Goal: Task Accomplishment & Management: Manage account settings

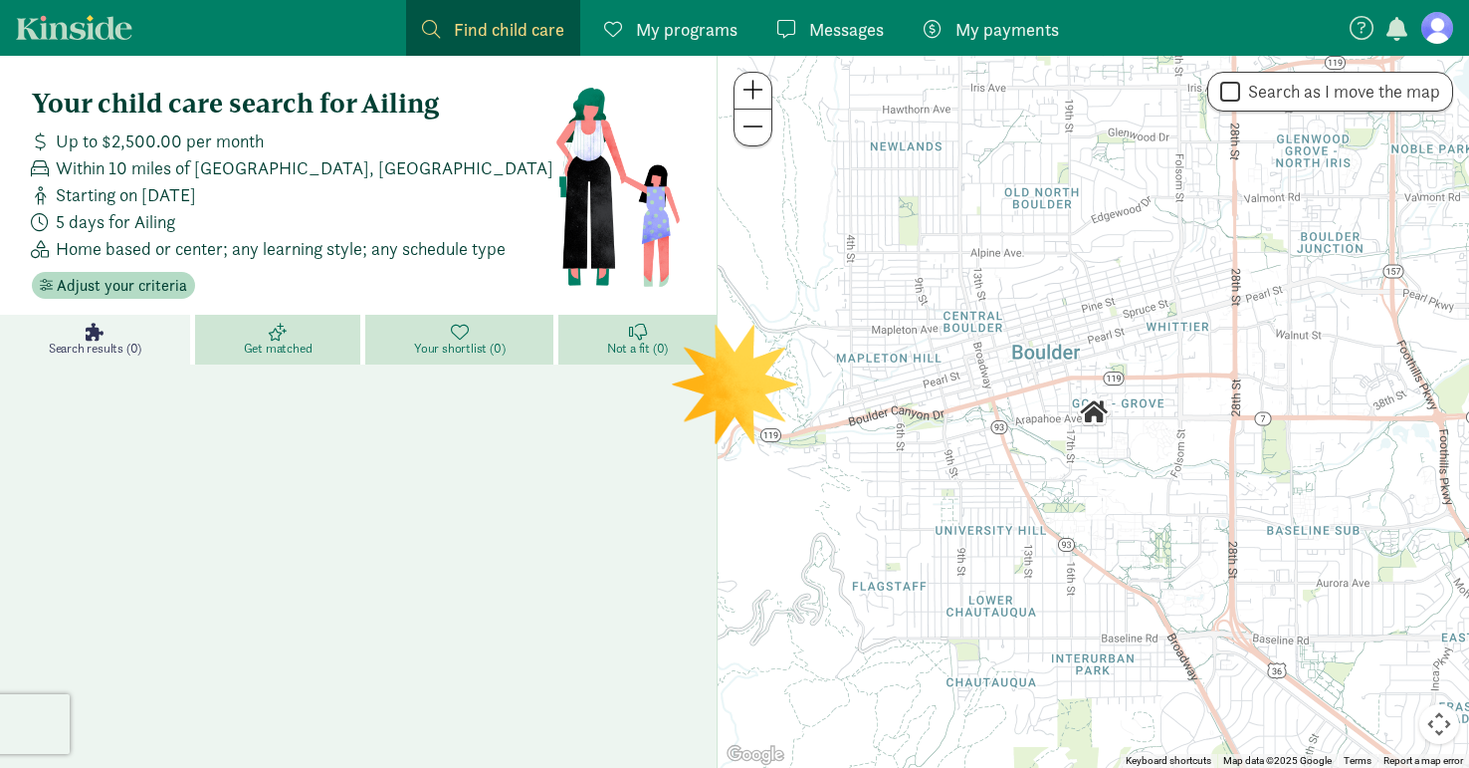
click at [76, 31] on link "Kinside" at bounding box center [74, 27] width 116 height 25
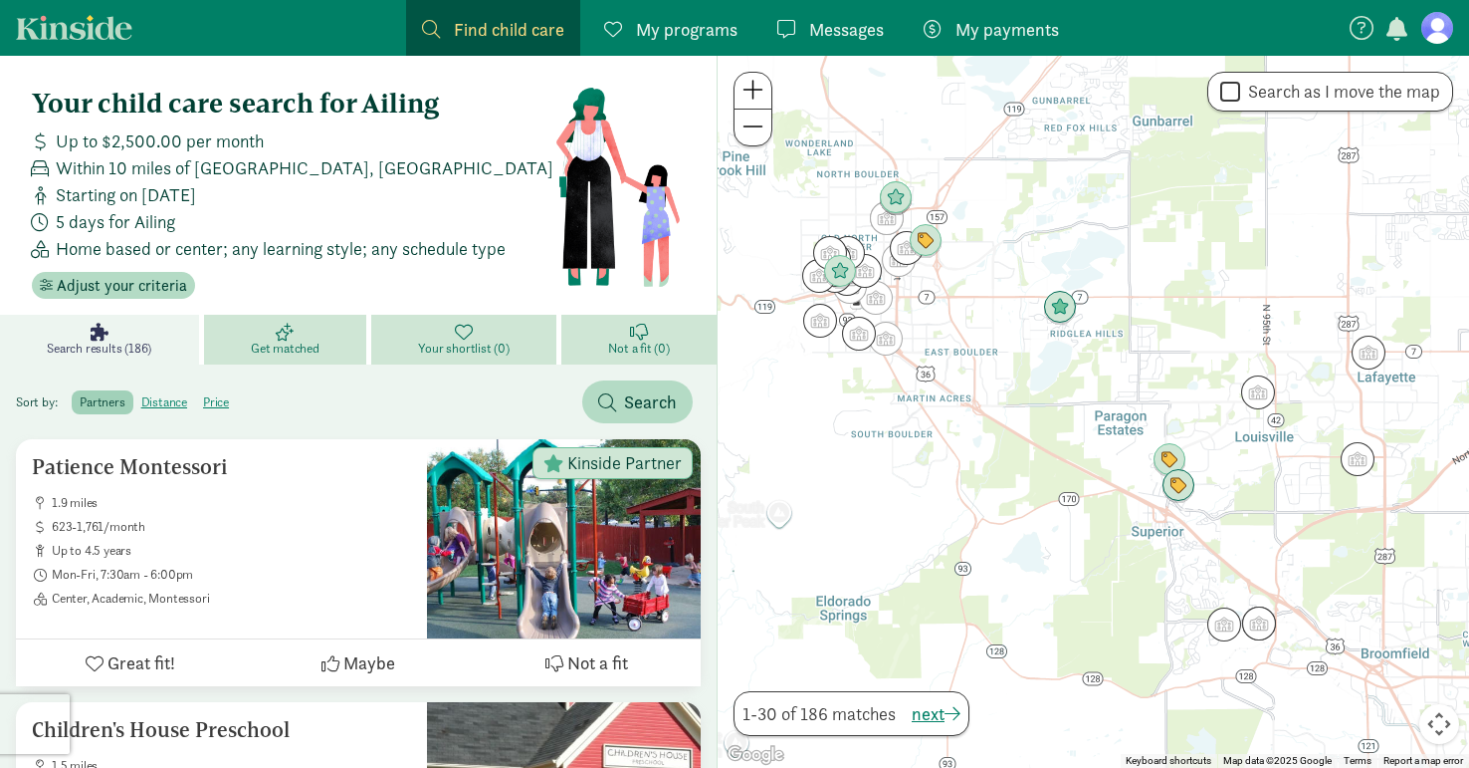
click at [1436, 30] on figure at bounding box center [1438, 28] width 32 height 32
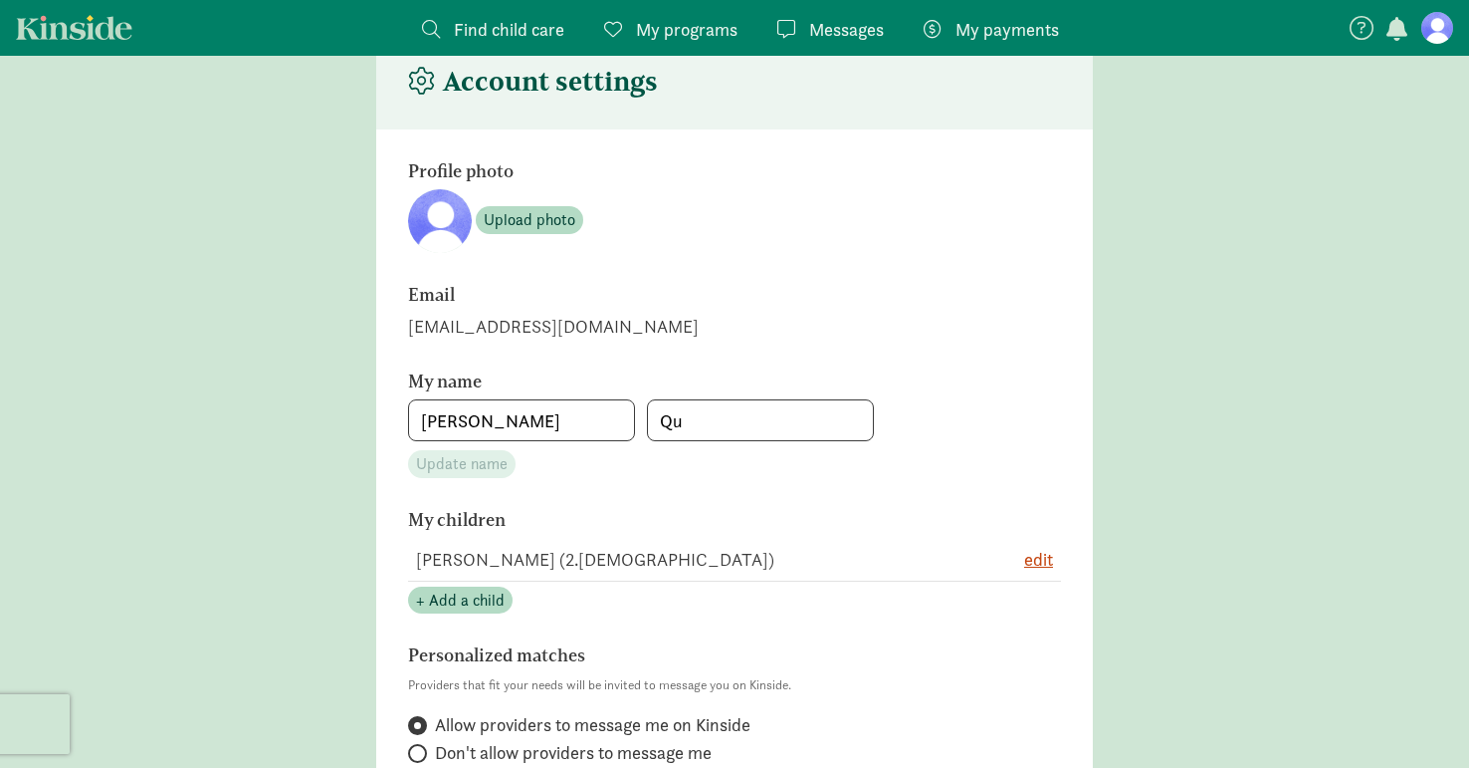
scroll to position [68, 0]
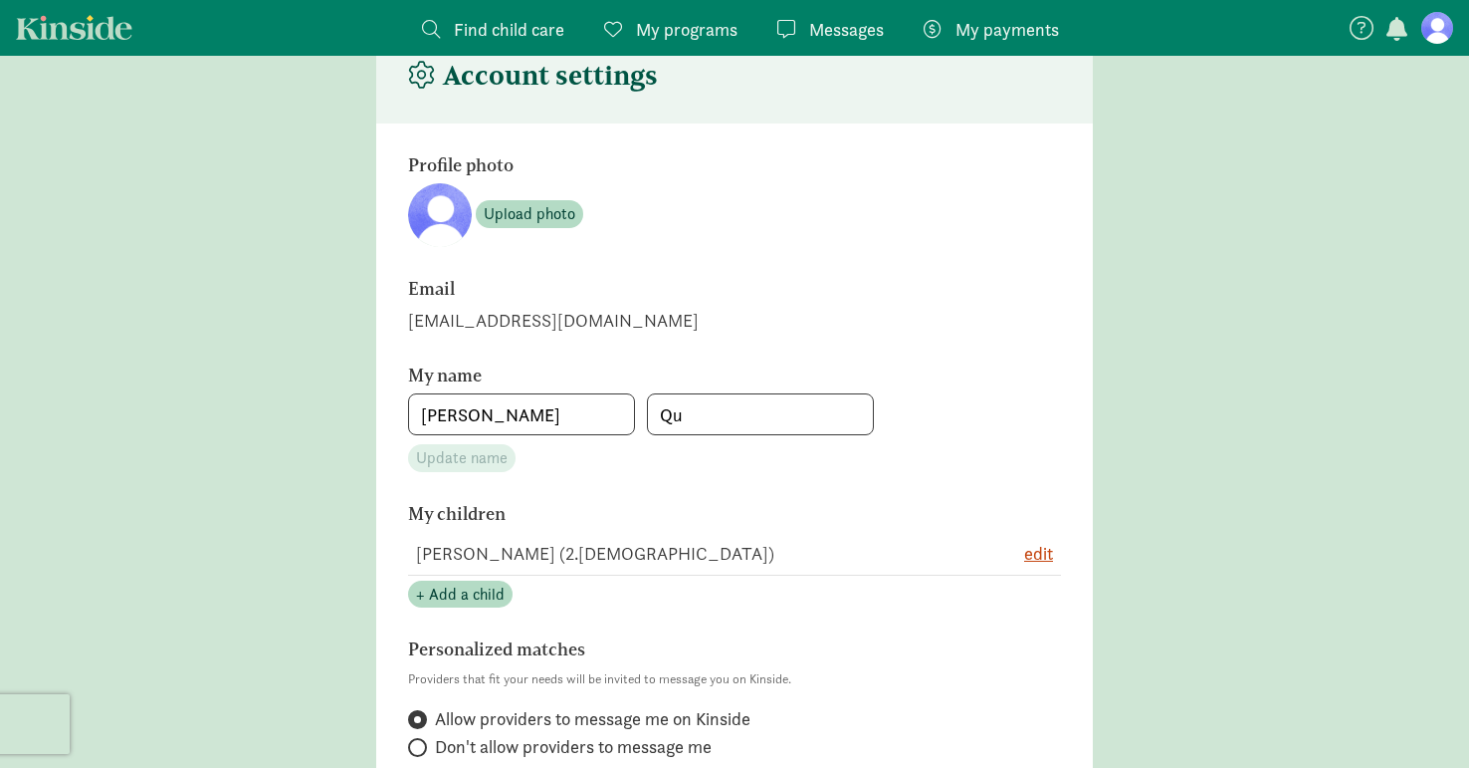
click at [670, 33] on span "My programs" at bounding box center [687, 29] width 102 height 27
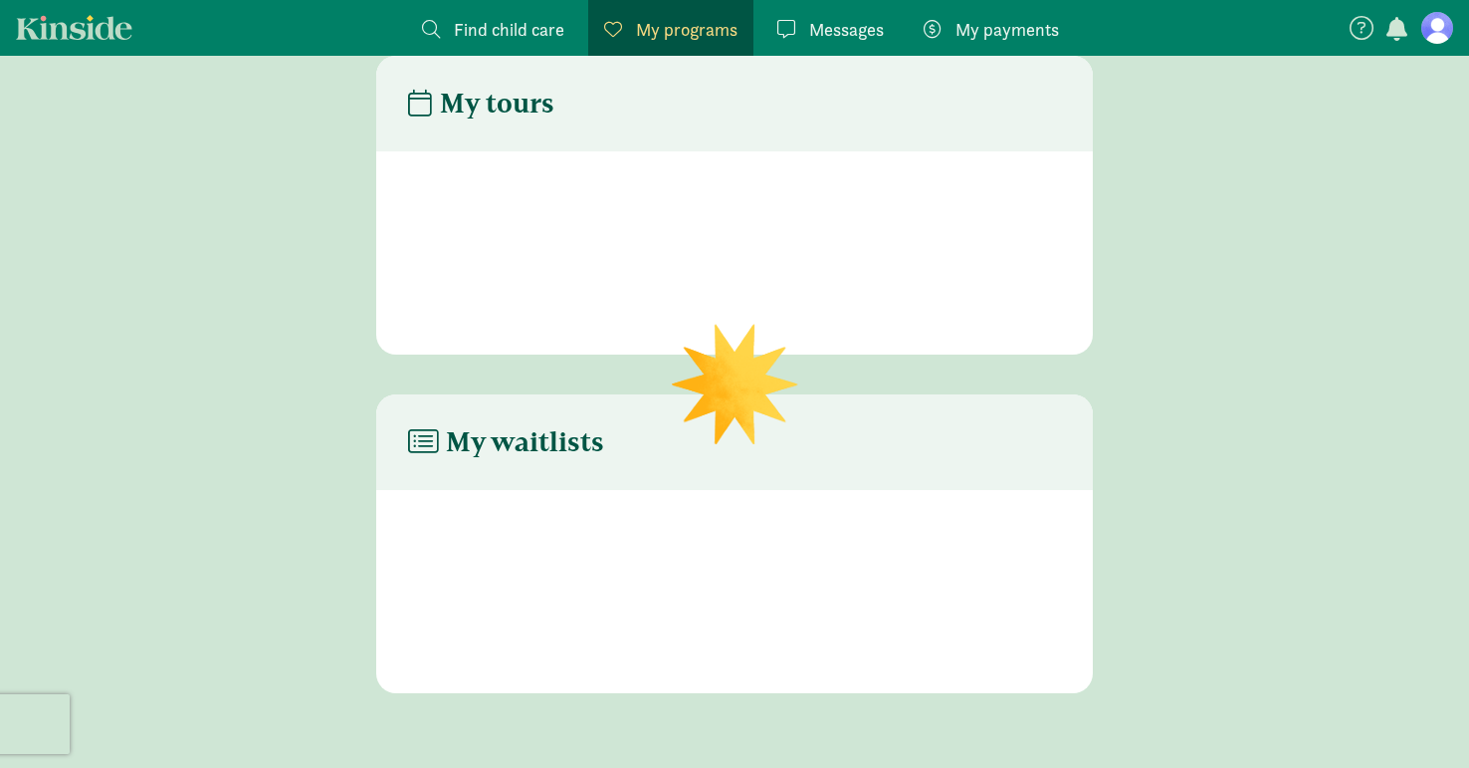
scroll to position [40, 0]
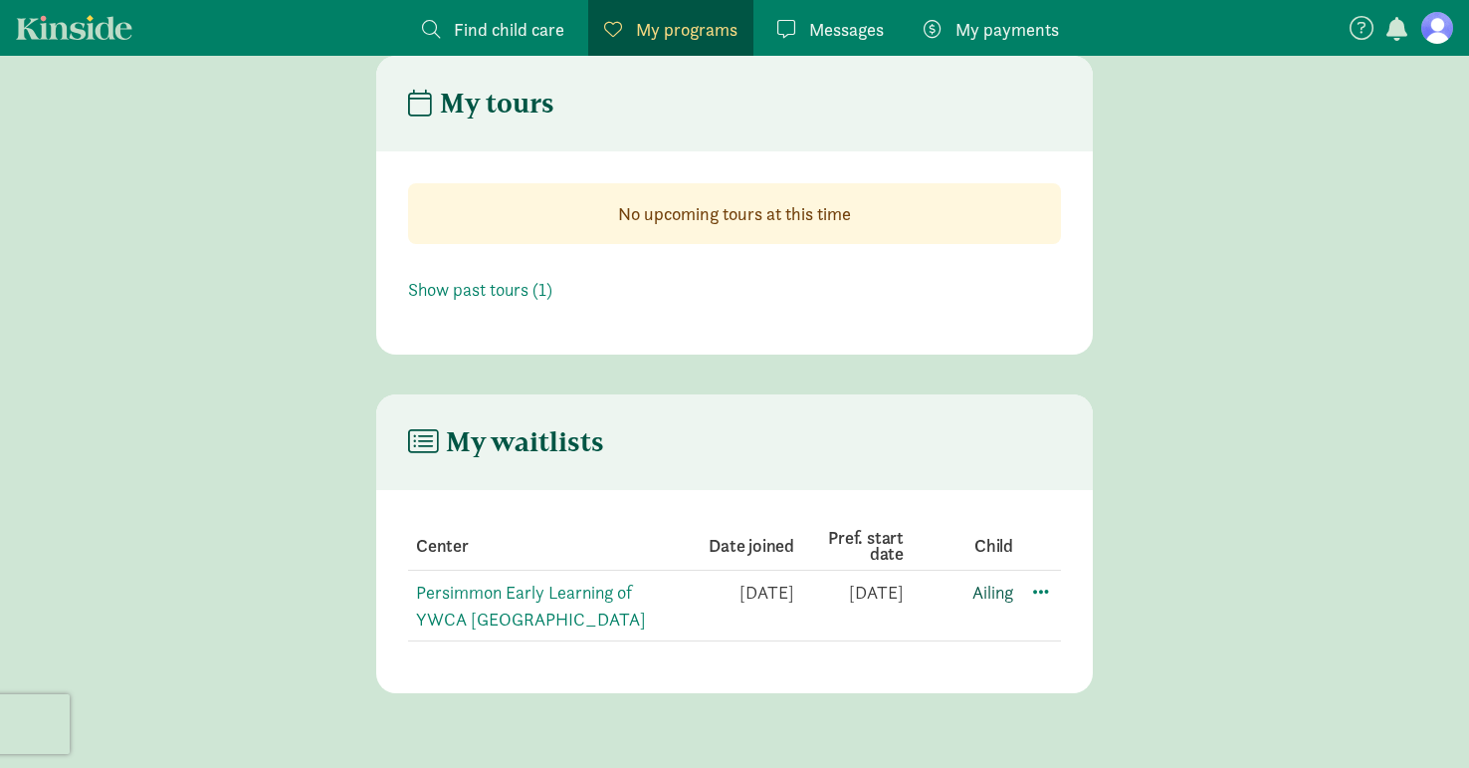
click at [1000, 589] on link "Ailing" at bounding box center [993, 591] width 41 height 23
click at [1045, 590] on span at bounding box center [1041, 590] width 24 height 24
click at [1078, 623] on div "Edit preferences" at bounding box center [1110, 634] width 179 height 43
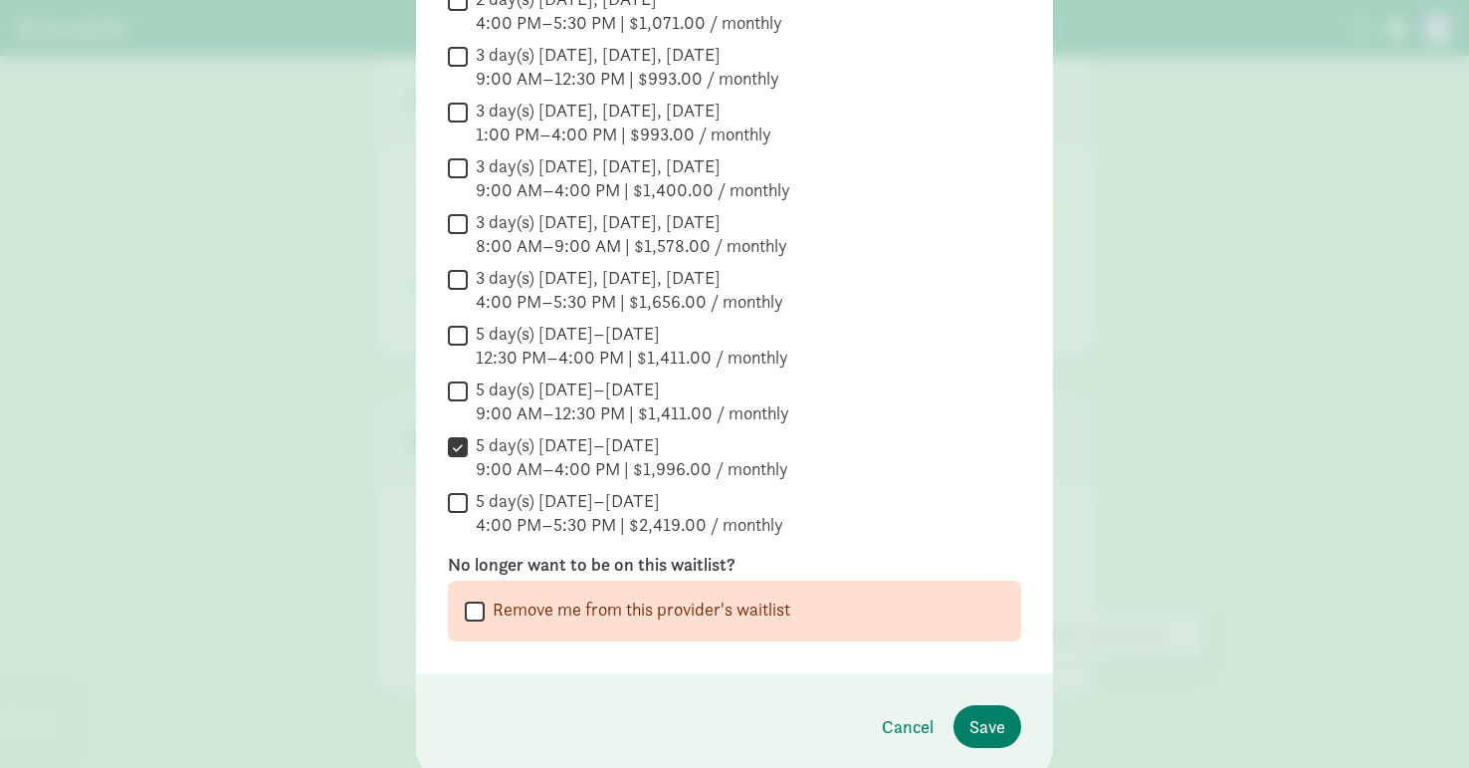
scroll to position [580, 0]
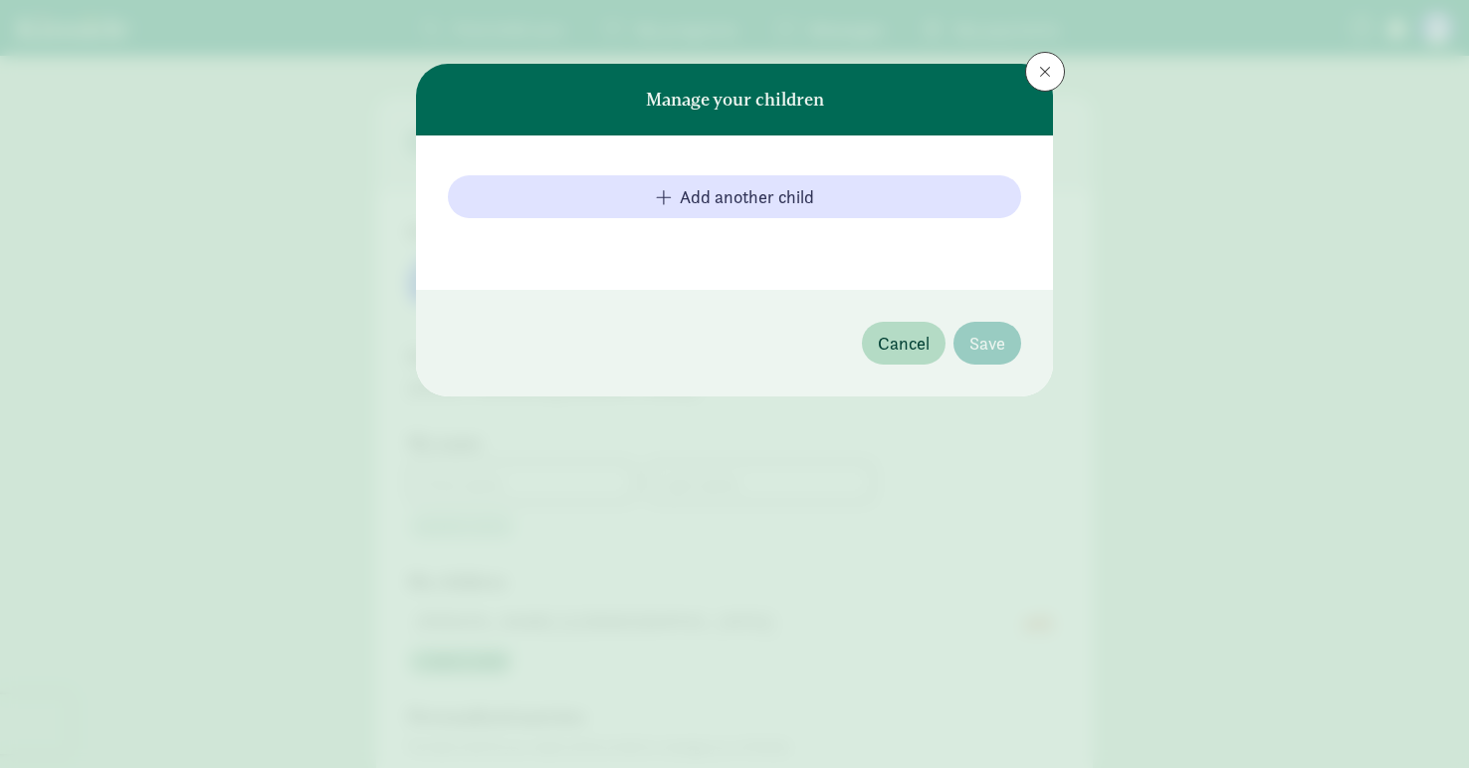
type input "[PERSON_NAME]"
type input "Qu"
type input "6093568427"
checkbox input "true"
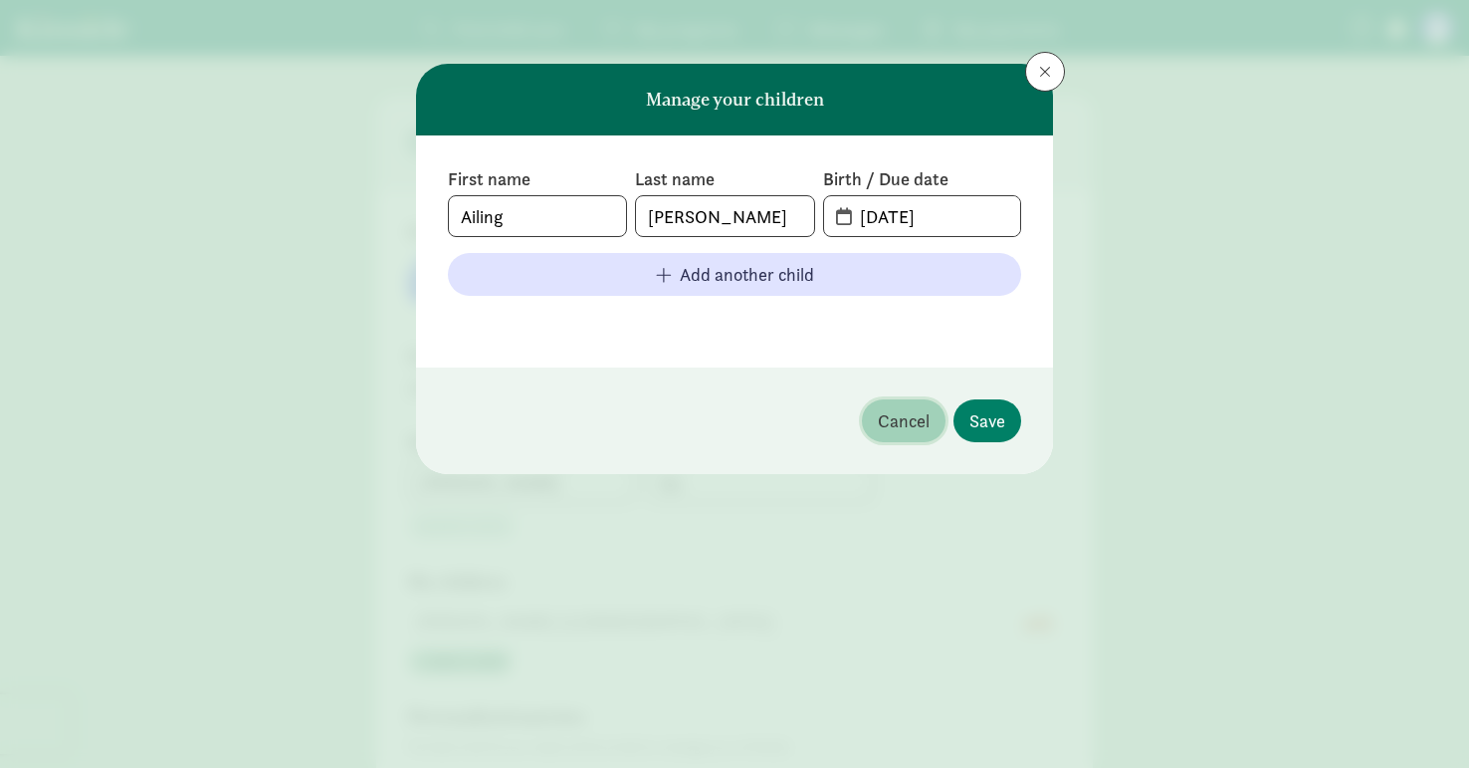
click at [908, 424] on span "Cancel" at bounding box center [904, 420] width 52 height 27
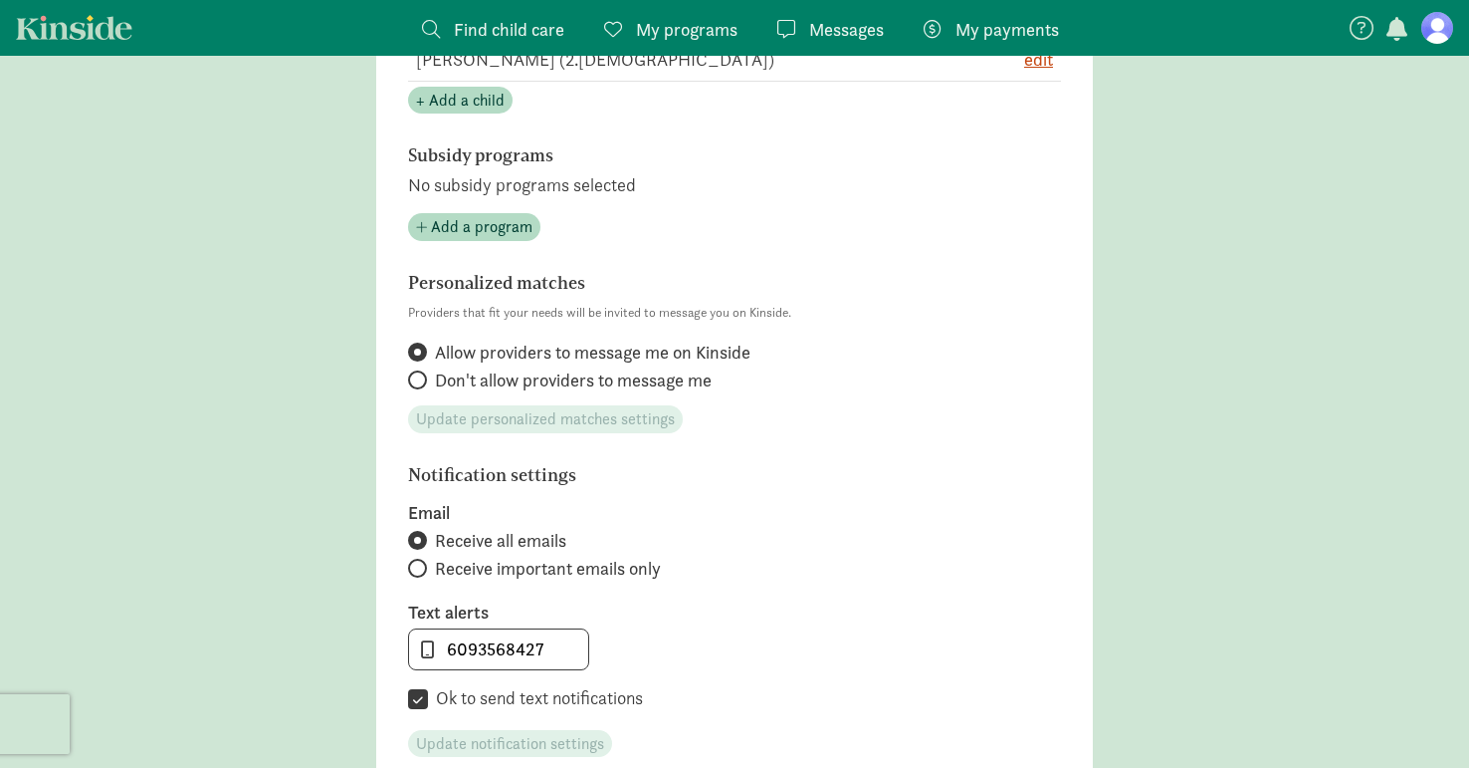
scroll to position [1052, 0]
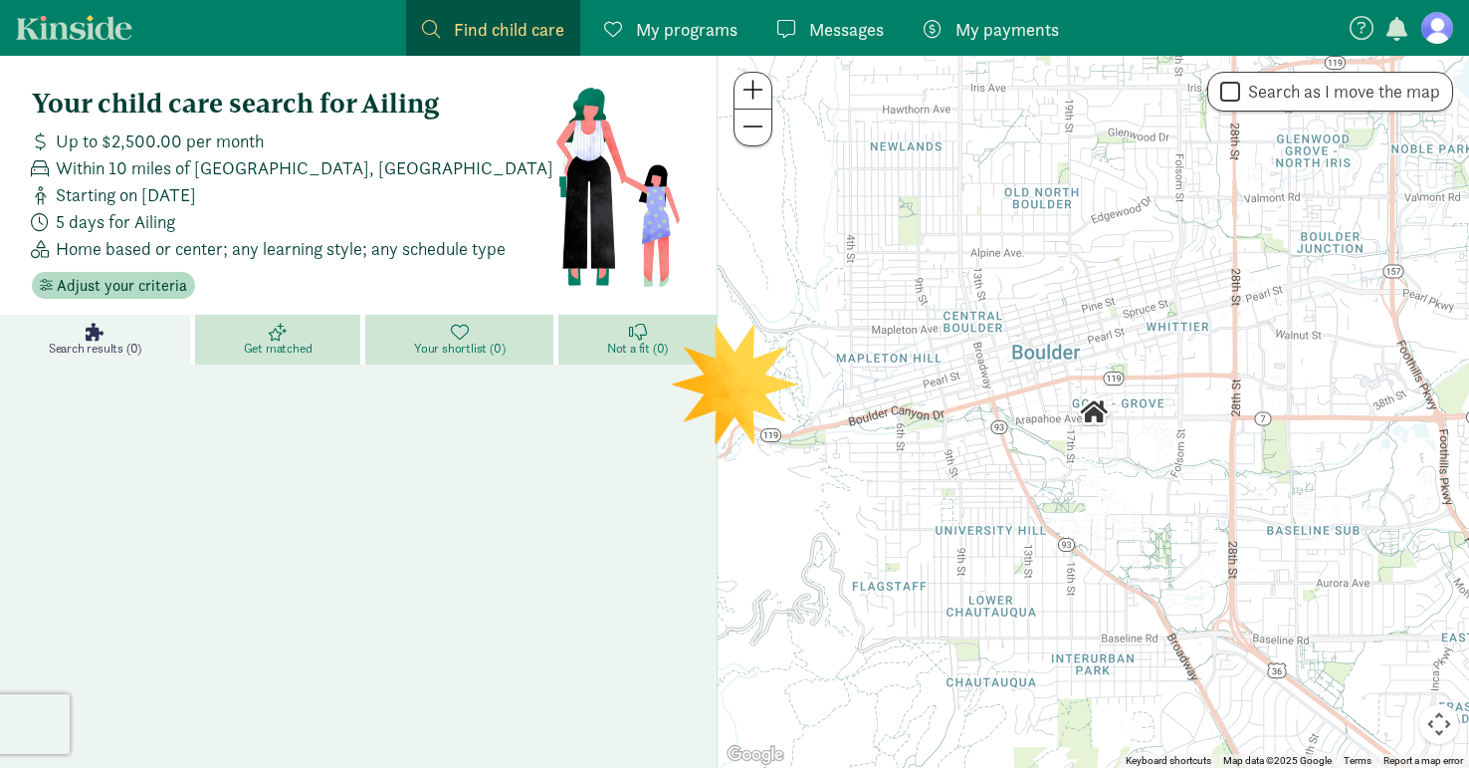
click at [708, 24] on span "My programs" at bounding box center [687, 29] width 102 height 27
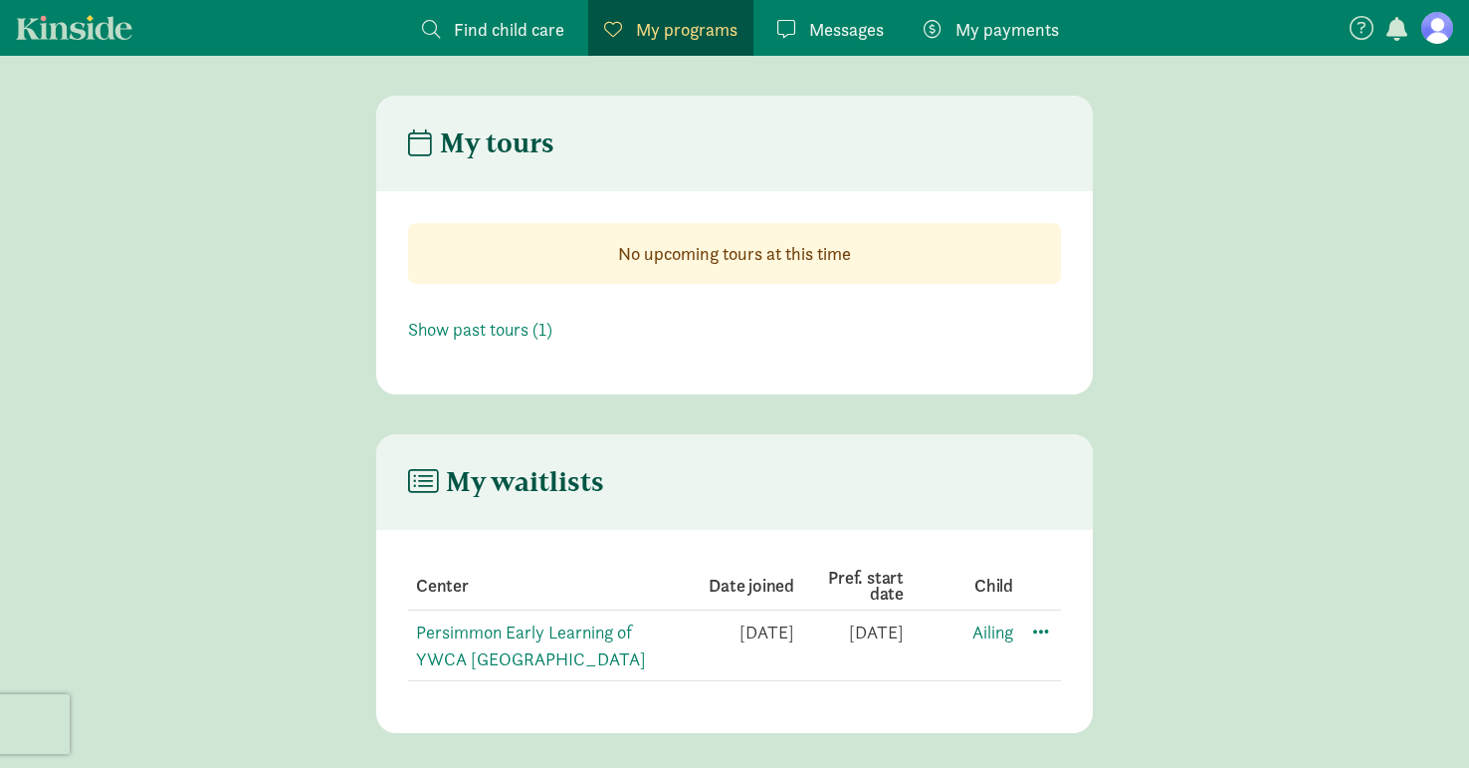
scroll to position [40, 0]
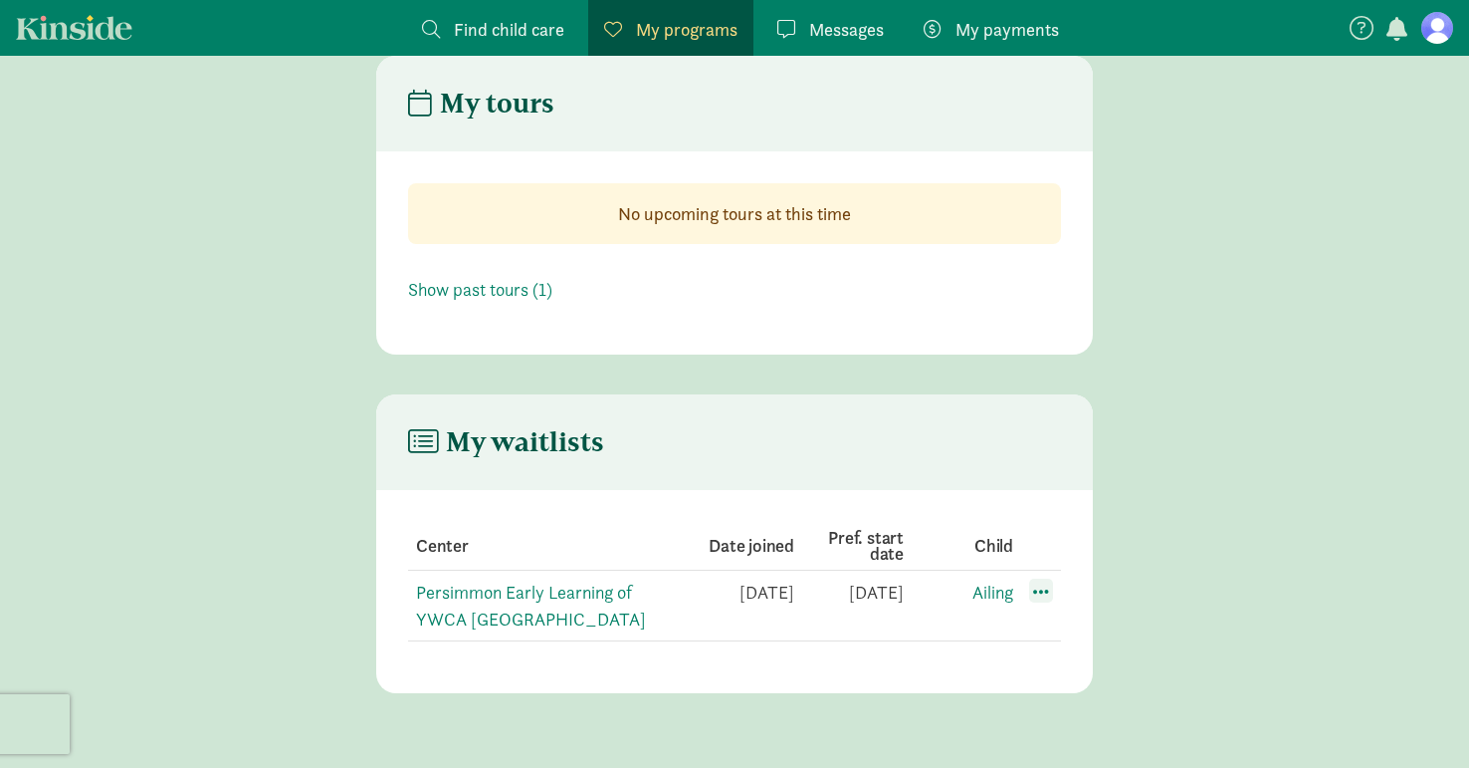
click at [1044, 593] on span at bounding box center [1041, 590] width 24 height 24
click at [1080, 637] on div "Edit preferences" at bounding box center [1110, 634] width 179 height 43
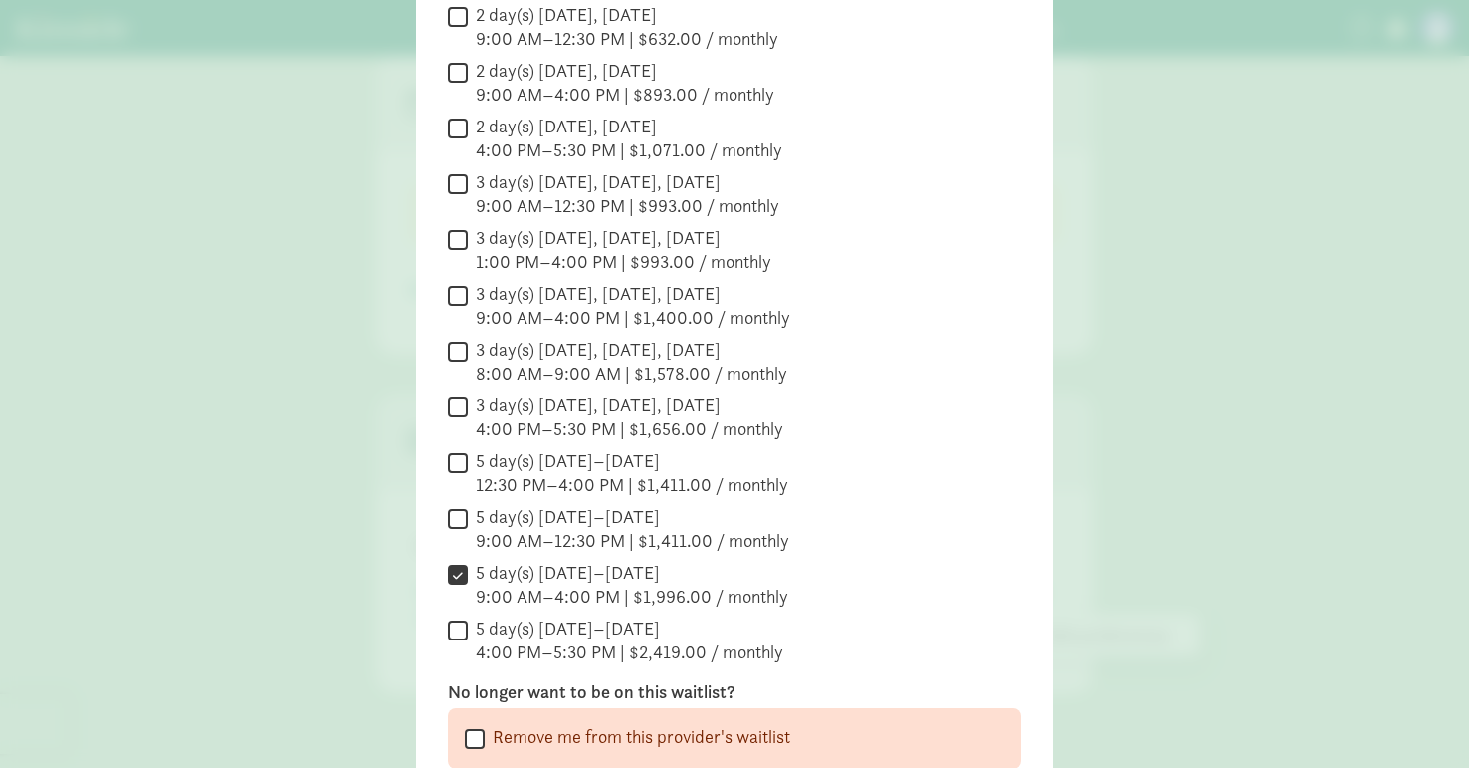
scroll to position [654, 0]
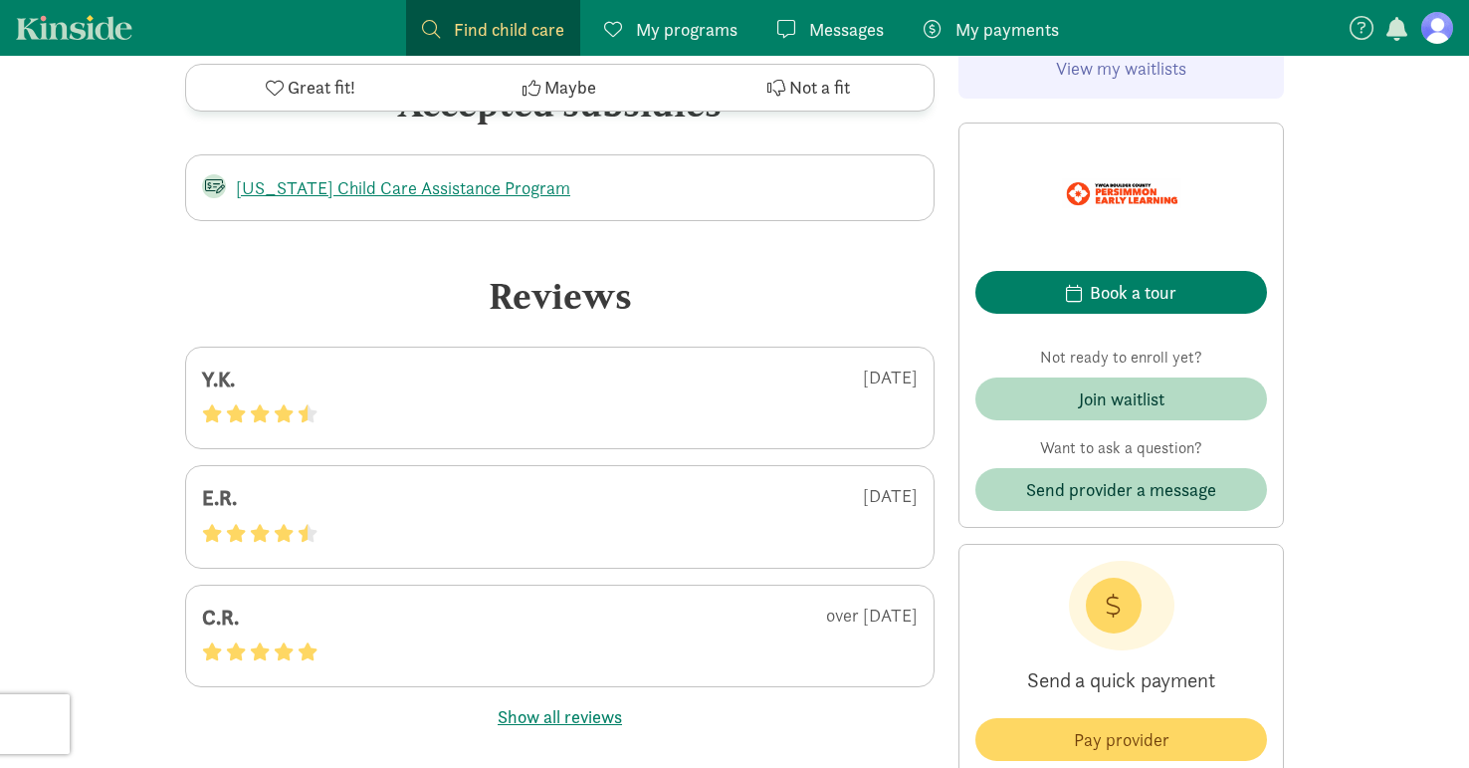
scroll to position [4402, 0]
